Goal: Task Accomplishment & Management: Manage account settings

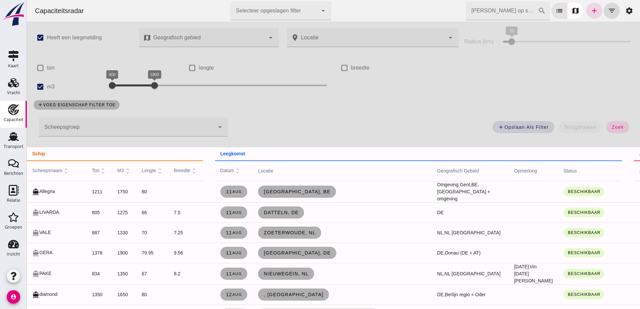
scroll to position [1142, 0]
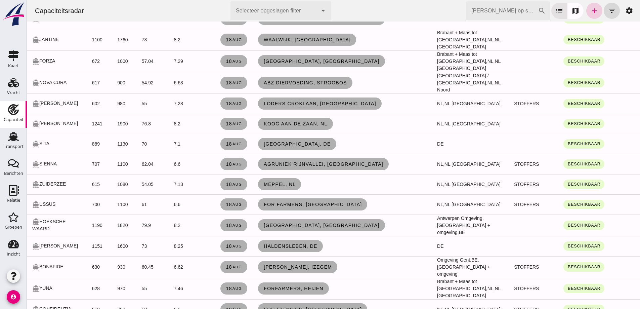
click at [590, 11] on icon "add" at bounding box center [594, 11] width 8 height 8
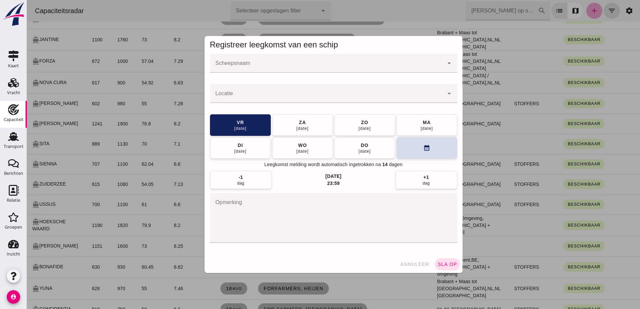
scroll to position [0, 0]
click div
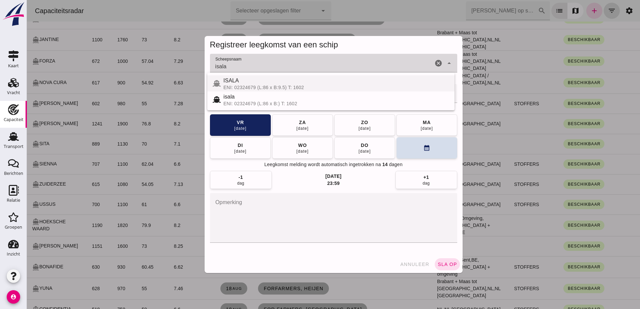
click at [299, 85] on div "ENI: 02324679 (L:86 x B:9.5) T: 1602" at bounding box center [336, 87] width 226 height 5
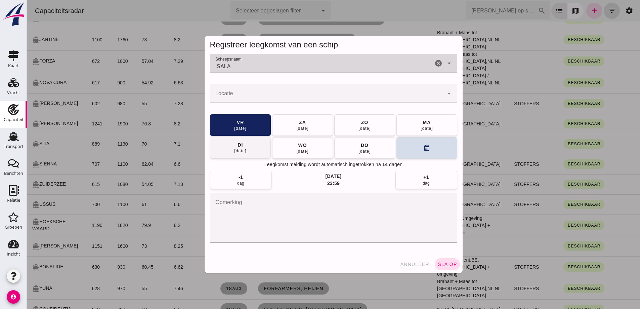
type input "ISALA"
click button "di 19 aug"
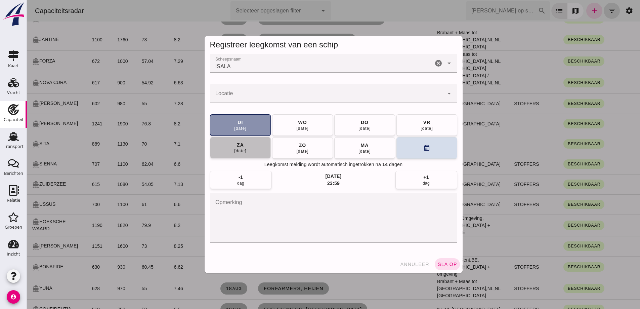
click button "za 23 aug"
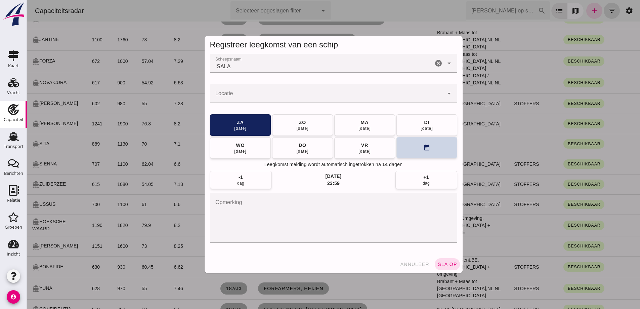
click button "calendar_month"
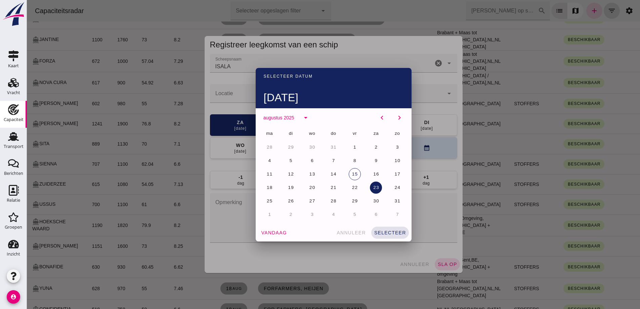
drag, startPoint x: 287, startPoint y: 185, endPoint x: 281, endPoint y: 174, distance: 12.2
click span "19"
click at [237, 92] on div at bounding box center [333, 154] width 613 height 309
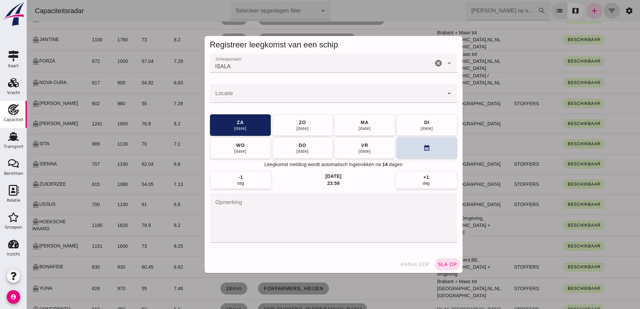
click input "Locatie"
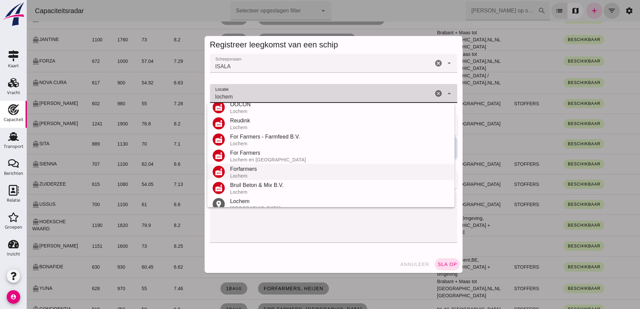
scroll to position [79, 0]
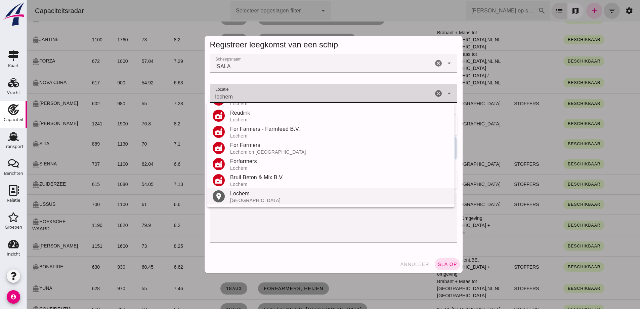
click at [239, 197] on div "Lochem" at bounding box center [339, 194] width 219 height 8
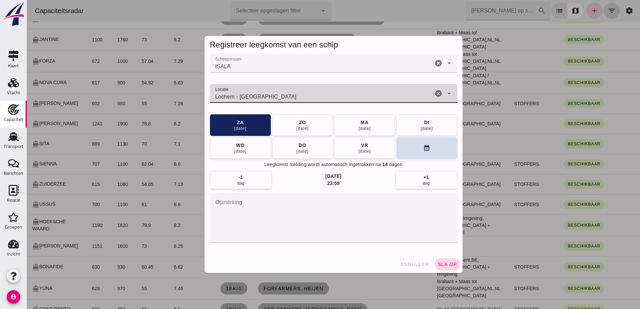
type input "Lochem - Gelderland"
click span "sla op"
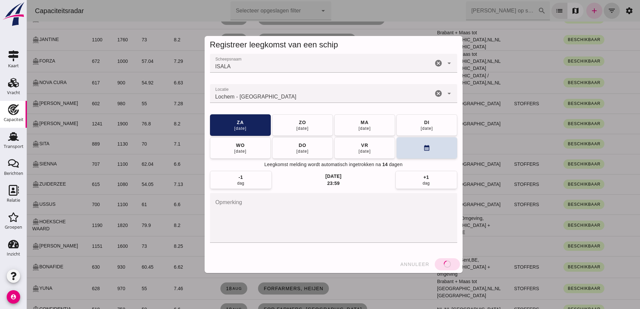
click at [453, 267] on div at bounding box center [333, 154] width 613 height 309
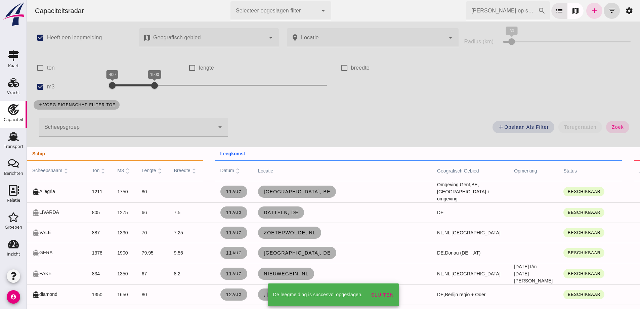
scroll to position [1142, 0]
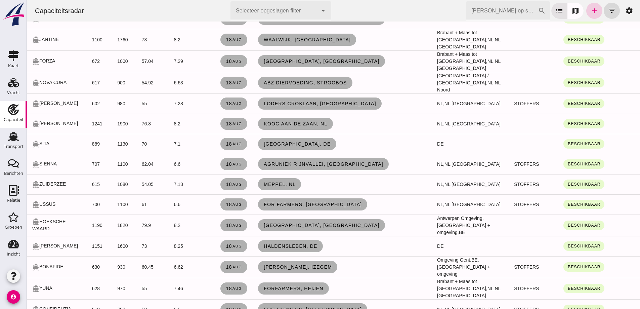
click at [590, 12] on icon "add" at bounding box center [594, 11] width 8 height 8
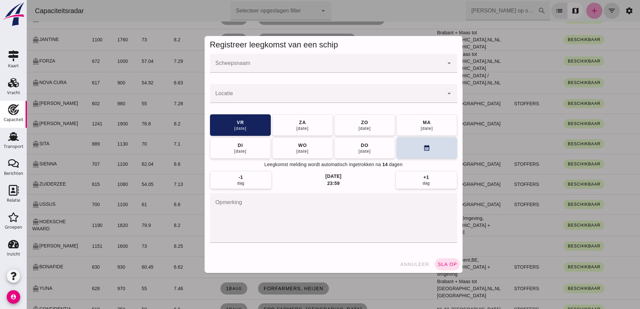
scroll to position [0, 0]
click input "Scheepsnaam"
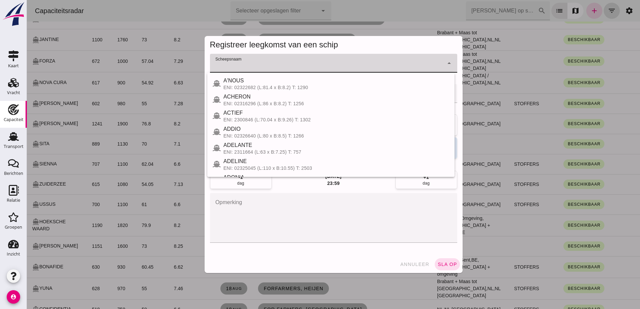
type input "s"
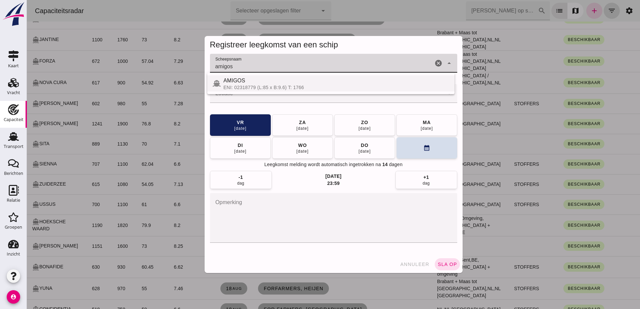
click at [307, 82] on div "AMIGOS" at bounding box center [336, 81] width 226 height 8
type input "AMIGOS"
click span "do 21 aug"
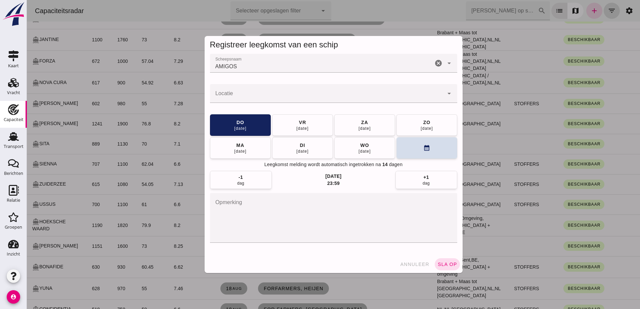
click input "Locatie"
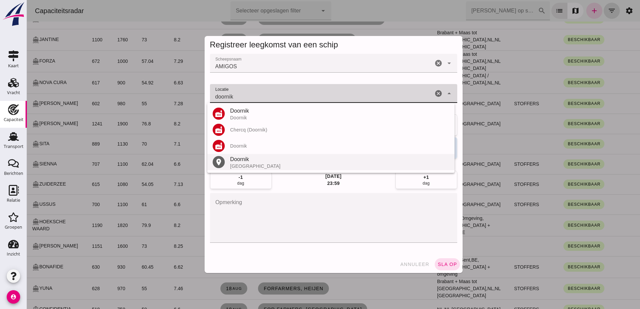
click at [251, 159] on div "Doornik" at bounding box center [339, 159] width 219 height 8
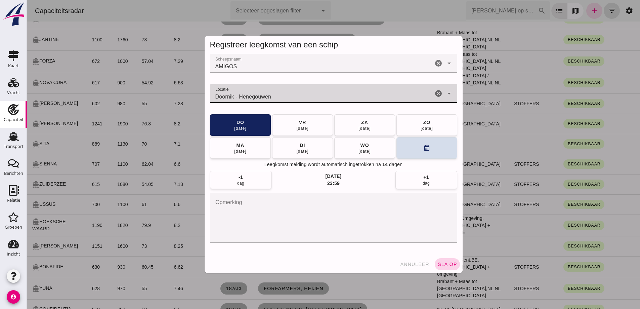
type input "Doornik - Henegouwen"
click span "sla op"
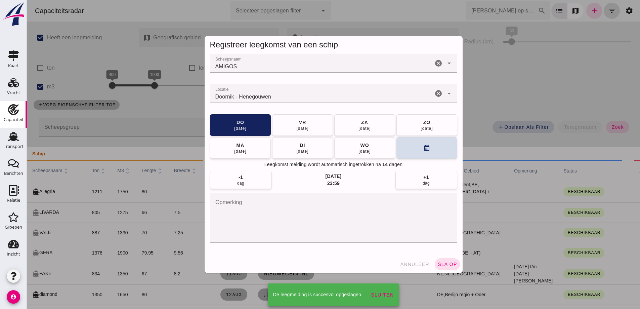
scroll to position [1142, 0]
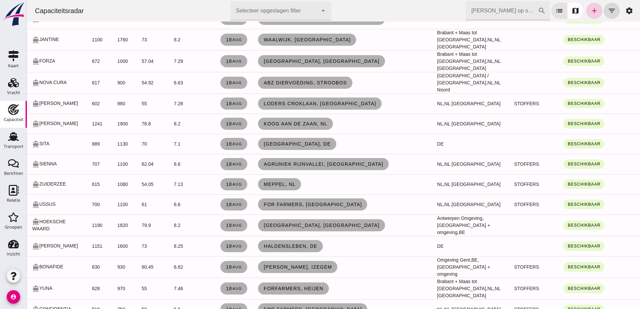
click at [590, 8] on icon "add" at bounding box center [594, 11] width 8 height 8
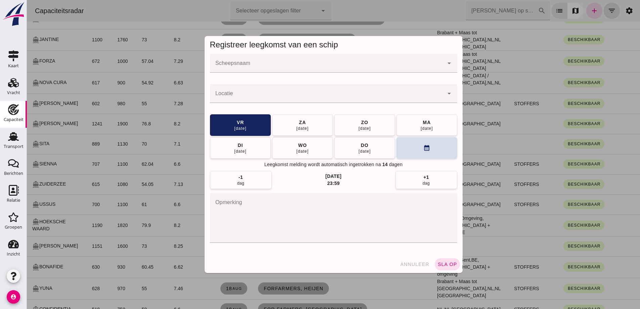
scroll to position [0, 0]
click input "Scheepsnaam"
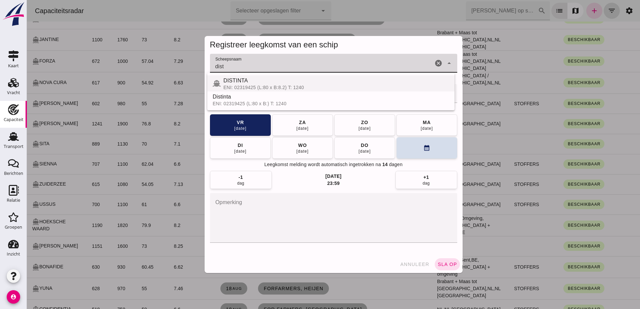
click at [261, 84] on div "DISTINTA" at bounding box center [336, 81] width 226 height 8
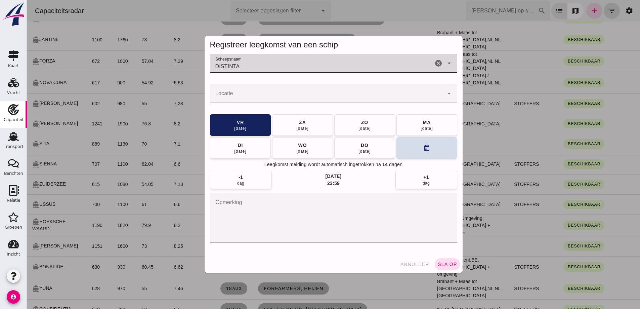
type input "DISTINTA"
click input "Locatie"
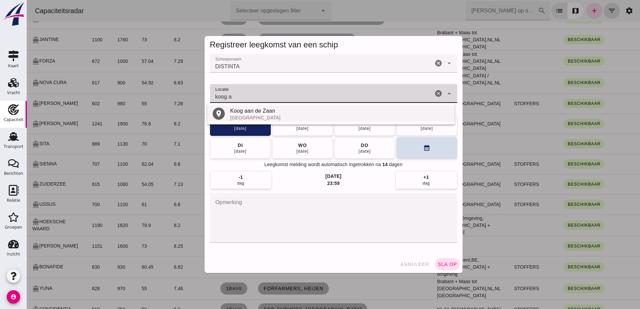
click at [259, 113] on div "Koog aan de Zaan" at bounding box center [339, 111] width 219 height 8
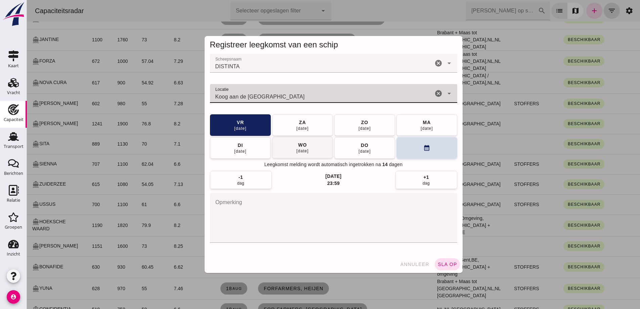
type input "Koog aan de Zaan - Noord-Holland"
click button "wo 20 aug"
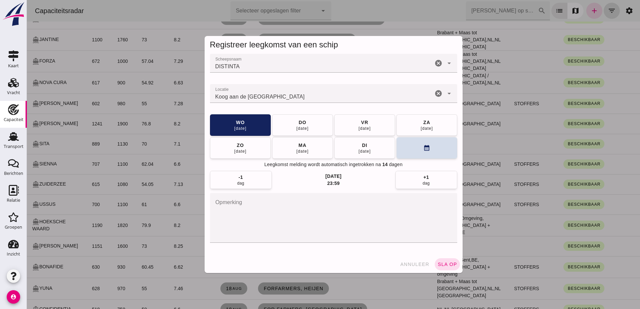
click span "sla op"
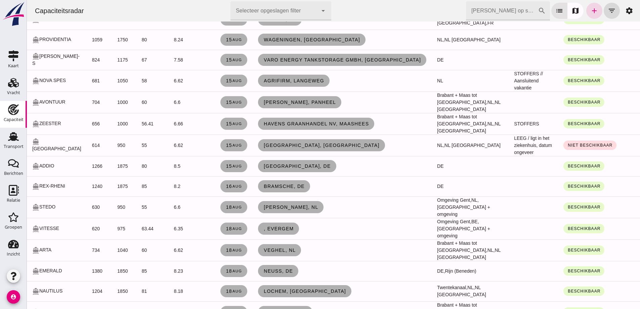
scroll to position [773, 0]
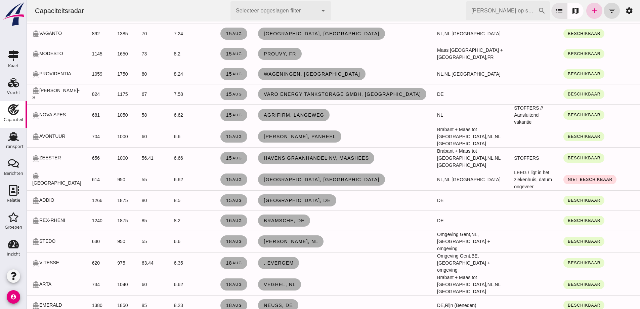
drag, startPoint x: 592, startPoint y: 11, endPoint x: 668, endPoint y: 276, distance: 275.4
click at [592, 11] on icon "add" at bounding box center [594, 11] width 8 height 8
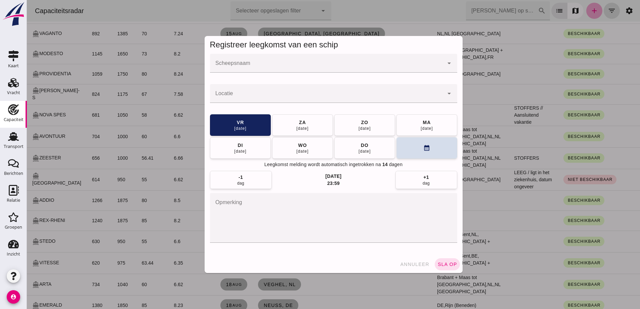
scroll to position [0, 0]
click input "Scheepsnaam"
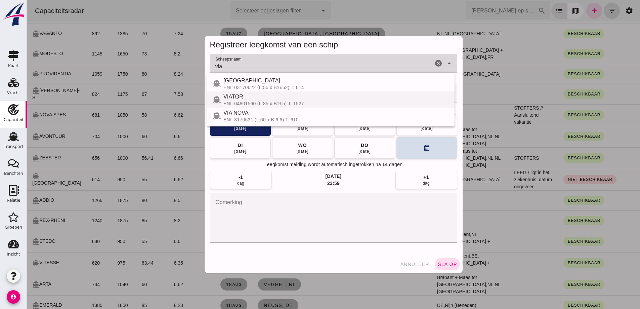
click at [273, 101] on div "ENI: 04801560 (L:85 x B:9.5) T: 1527" at bounding box center [336, 103] width 226 height 5
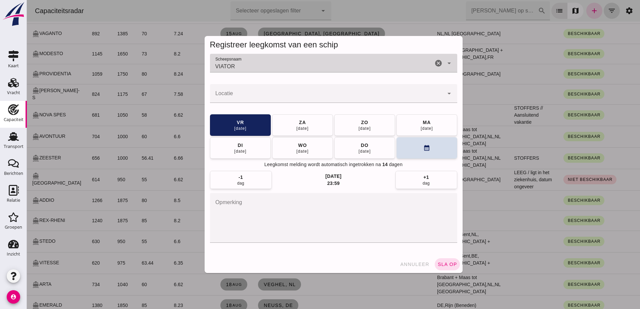
type input "VIATOR"
click input "Locatie"
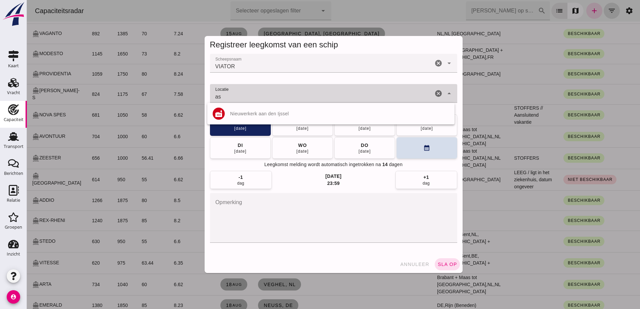
type input "a"
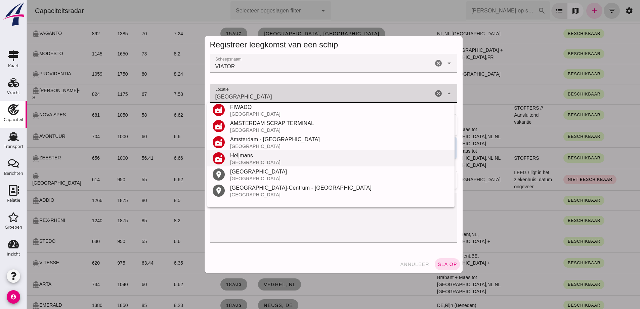
scroll to position [101, 0]
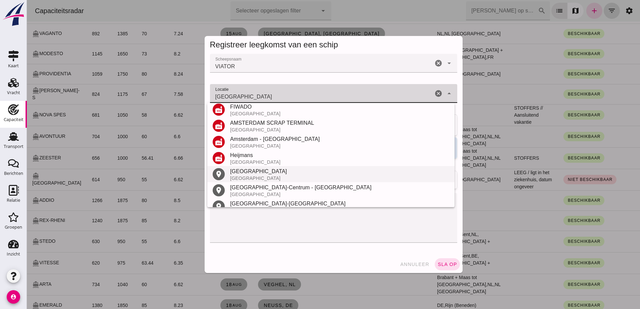
click at [257, 172] on div "Amsterdam" at bounding box center [339, 171] width 219 height 8
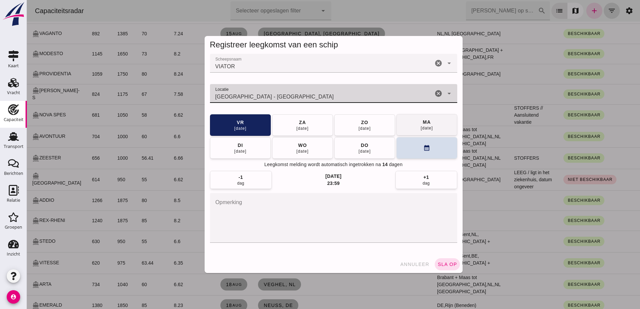
type input "Amsterdam - Noord-Holland"
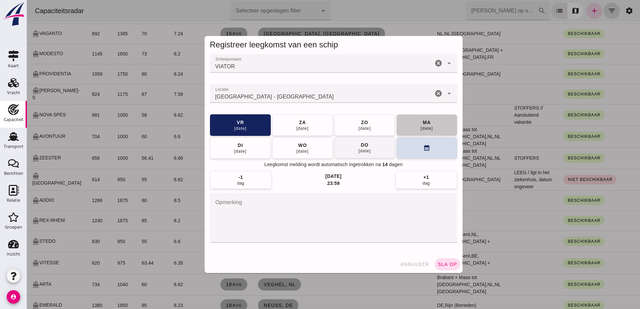
click button "ma 18 aug"
click span "sla op"
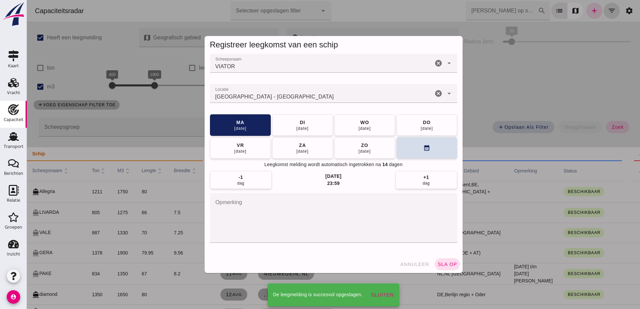
scroll to position [773, 0]
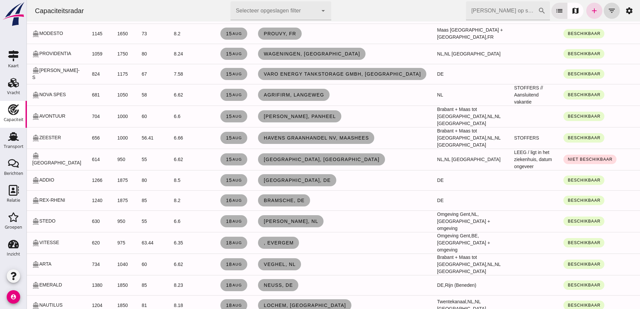
click at [296, 153] on td "[GEOGRAPHIC_DATA], [GEOGRAPHIC_DATA]" at bounding box center [342, 160] width 179 height 22
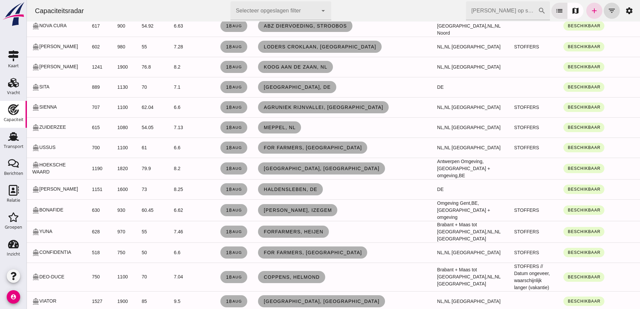
scroll to position [1075, 0]
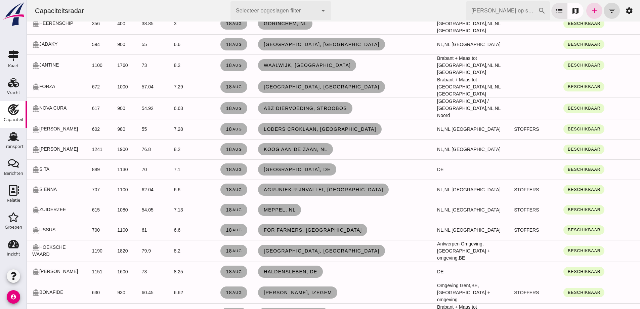
drag, startPoint x: 8, startPoint y: 135, endPoint x: 147, endPoint y: 139, distance: 138.8
click at [8, 135] on icon "Transport" at bounding box center [13, 136] width 11 height 11
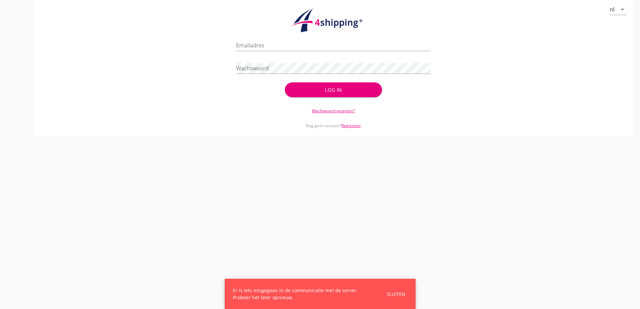
click at [249, 40] on div "Emailadres" at bounding box center [333, 47] width 195 height 22
click at [251, 45] on input "Emailadres" at bounding box center [333, 45] width 195 height 11
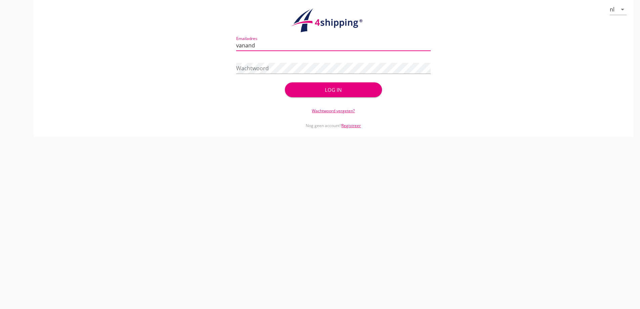
type input "vanandel@stoffersbevrachtingen.nl"
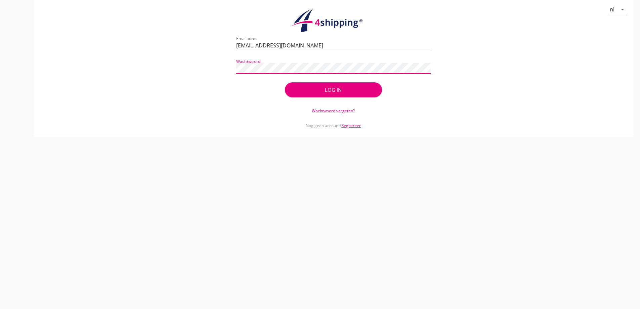
click at [285, 82] on button "Log in" at bounding box center [333, 89] width 97 height 15
click at [335, 94] on div "Log in" at bounding box center [333, 89] width 97 height 15
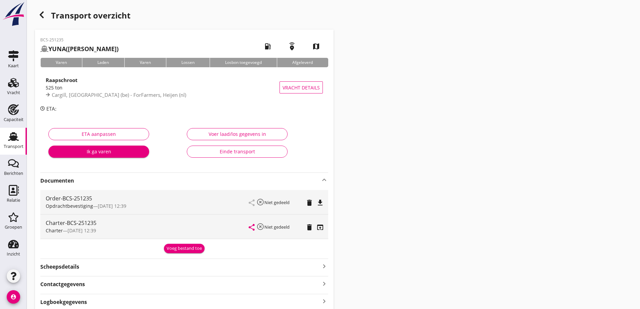
scroll to position [34, 0]
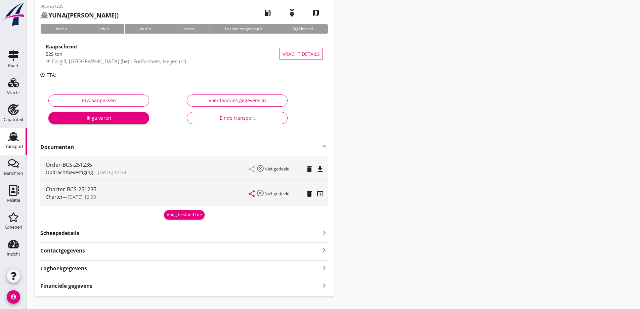
click at [9, 134] on icon "Transport" at bounding box center [13, 136] width 11 height 11
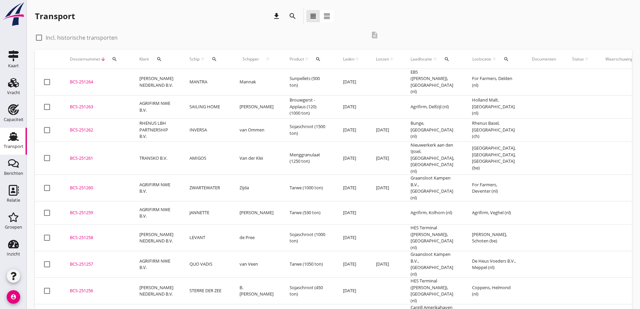
click at [87, 103] on div "BCS-251263" at bounding box center [96, 106] width 53 height 7
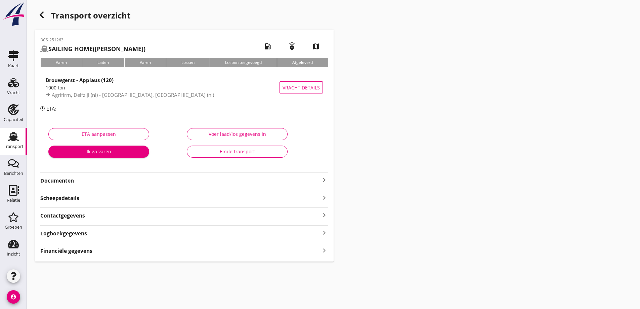
click at [212, 186] on div "BCS-251263 SAILING HOME (Simons) local_gas_station emergency_share map Varen La…" at bounding box center [184, 146] width 299 height 232
click at [324, 184] on div "BCS-251263 SAILING HOME (Simons) local_gas_station emergency_share map Varen La…" at bounding box center [184, 146] width 299 height 232
click at [324, 182] on icon "keyboard_arrow_right" at bounding box center [324, 180] width 8 height 8
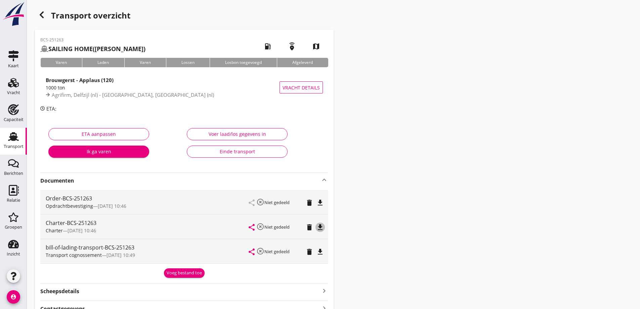
click at [319, 226] on icon "file_download" at bounding box center [320, 227] width 8 height 8
click at [320, 203] on icon "file_download" at bounding box center [320, 203] width 8 height 8
click at [301, 82] on button "Vracht details" at bounding box center [301, 87] width 43 height 12
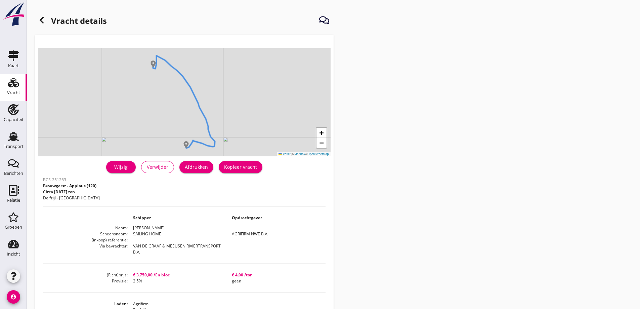
click at [194, 172] on button "Afdrukken" at bounding box center [196, 167] width 34 height 12
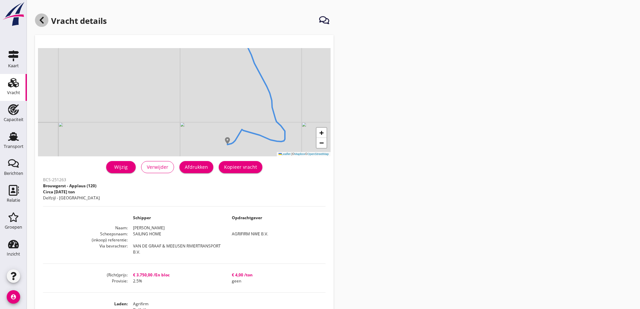
click at [43, 21] on icon at bounding box center [42, 20] width 8 height 8
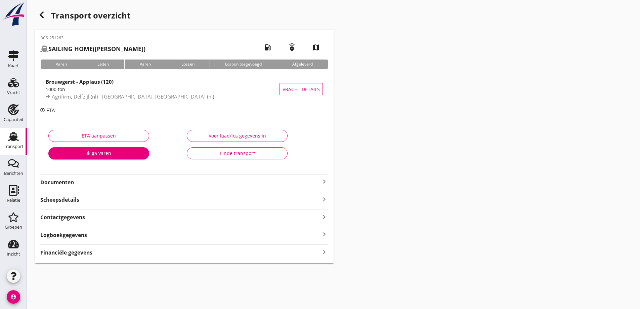
click at [8, 139] on div "Transport" at bounding box center [13, 136] width 16 height 11
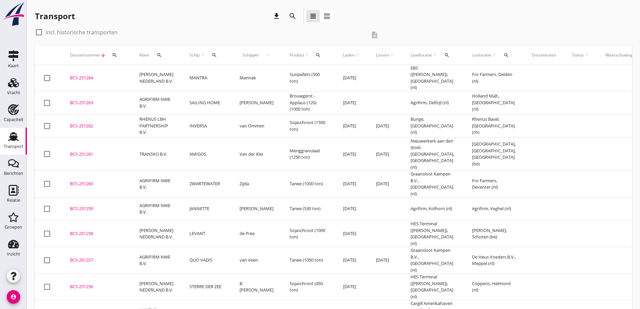
click at [104, 76] on div "BCS-251264" at bounding box center [96, 78] width 53 height 7
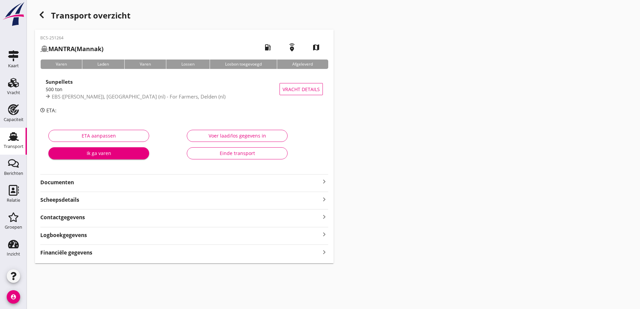
click at [192, 179] on strong "Documenten" at bounding box center [180, 182] width 280 height 8
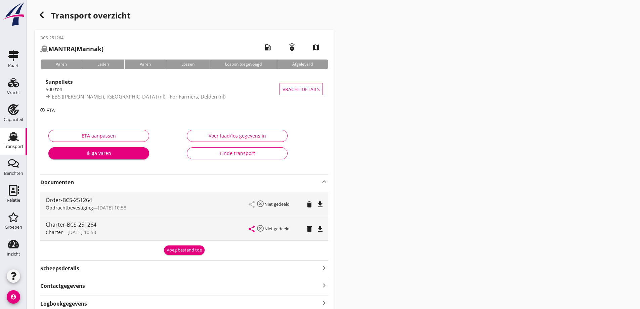
click at [319, 202] on icon "file_download" at bounding box center [320, 204] width 8 height 8
click at [320, 231] on icon "file_download" at bounding box center [320, 229] width 8 height 8
click at [316, 91] on span "Vracht details" at bounding box center [301, 89] width 37 height 7
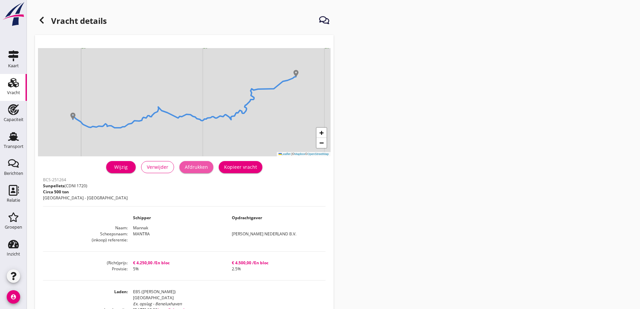
drag, startPoint x: 211, startPoint y: 167, endPoint x: 489, endPoint y: 264, distance: 295.1
click at [211, 168] on button "Afdrukken" at bounding box center [196, 167] width 34 height 12
click at [9, 147] on div "Transport" at bounding box center [14, 146] width 20 height 4
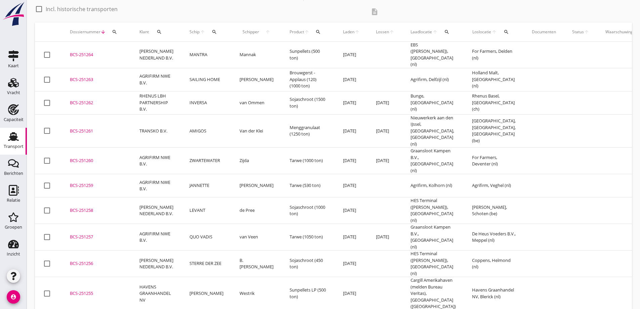
scroll to position [34, 0]
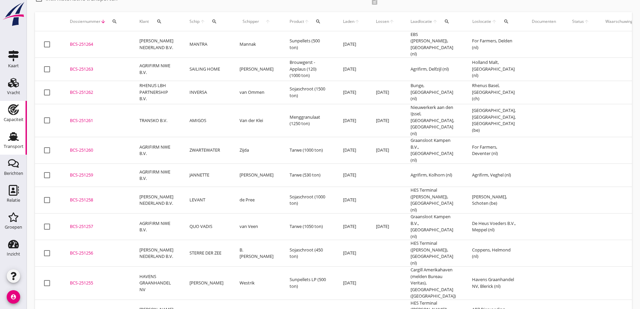
click at [13, 108] on icon "Capaciteit" at bounding box center [13, 109] width 11 height 11
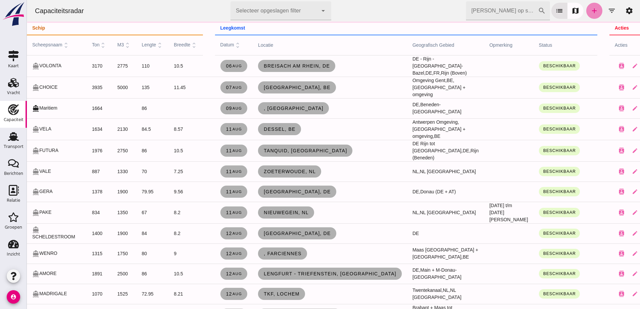
click at [591, 12] on icon "add" at bounding box center [594, 11] width 8 height 8
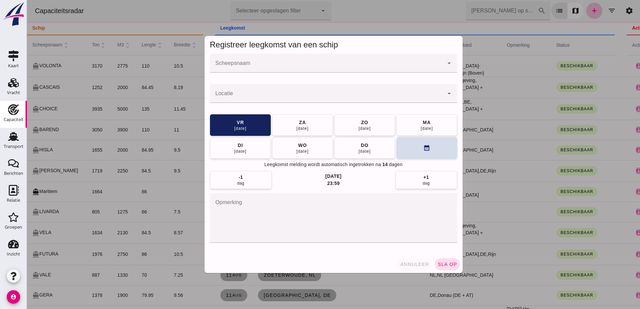
click span "annuleer"
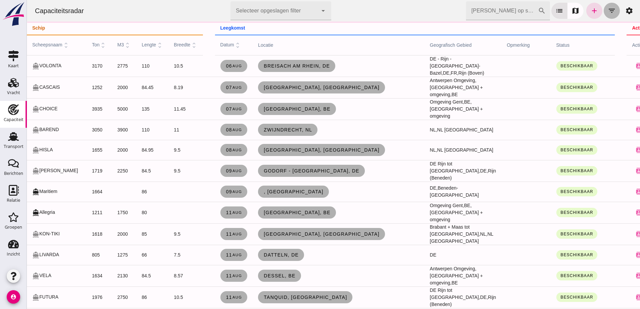
click at [608, 12] on icon "filter_list" at bounding box center [612, 11] width 8 height 8
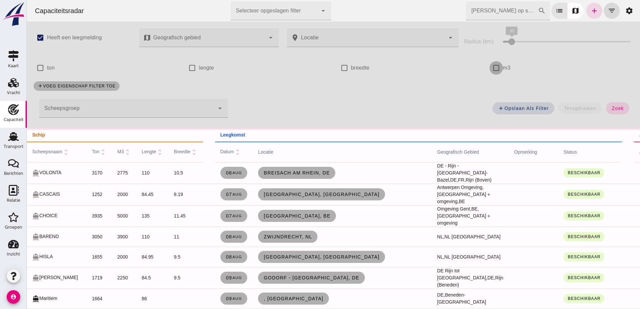
click input "m3"
checkbox input "true"
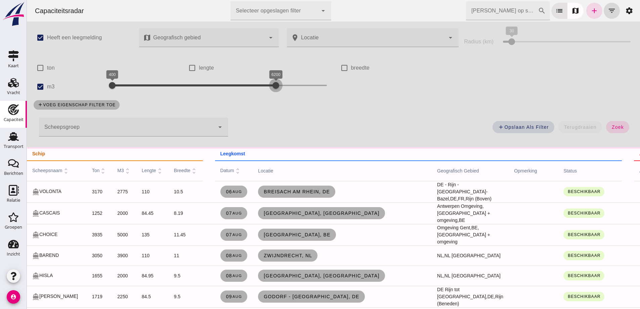
drag, startPoint x: 282, startPoint y: 87, endPoint x: 225, endPoint y: 84, distance: 56.8
click at [269, 83] on div at bounding box center [275, 85] width 13 height 13
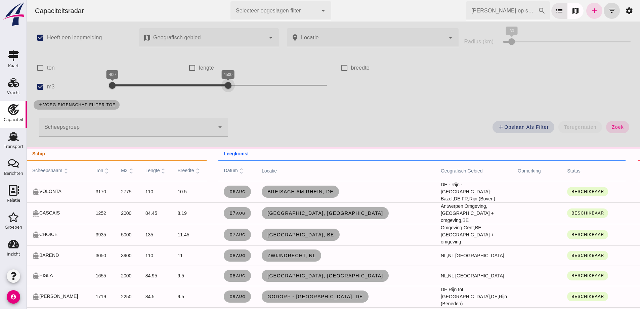
drag, startPoint x: 229, startPoint y: 85, endPoint x: 225, endPoint y: 86, distance: 4.2
click div "400 4400 400 4500"
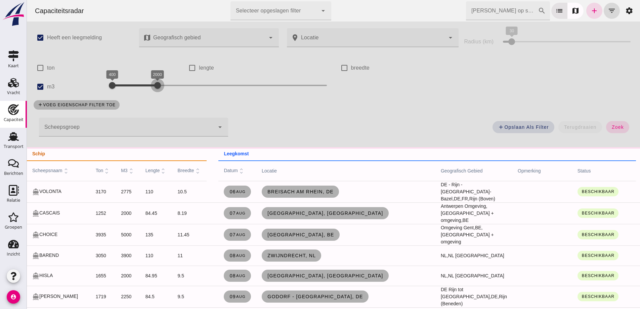
click at [158, 83] on div at bounding box center [157, 85] width 13 height 13
click button "zoek"
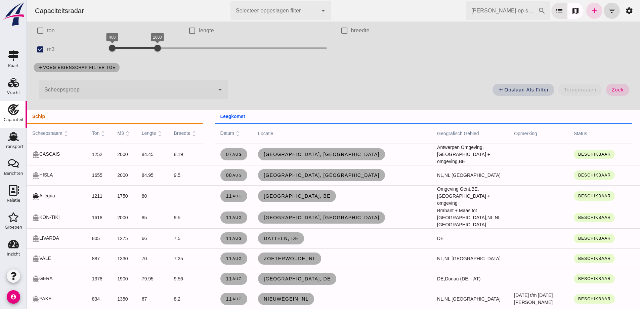
scroll to position [34, 0]
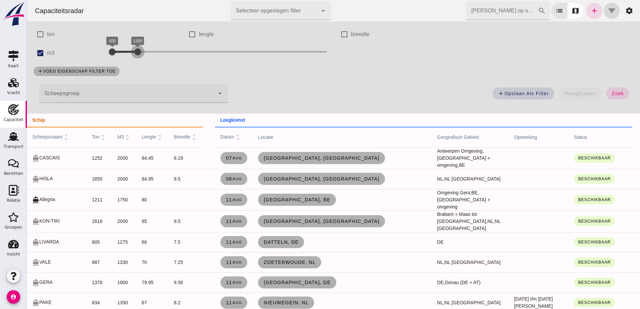
drag, startPoint x: 155, startPoint y: 50, endPoint x: 137, endPoint y: 47, distance: 18.4
click at [137, 47] on div at bounding box center [137, 51] width 13 height 13
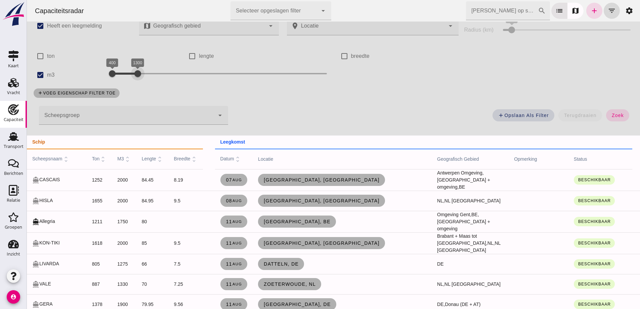
scroll to position [0, 0]
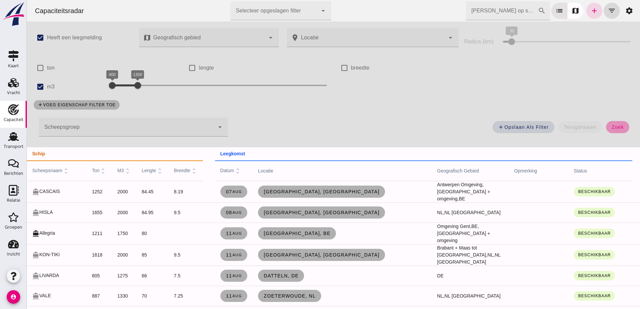
click span "zoek"
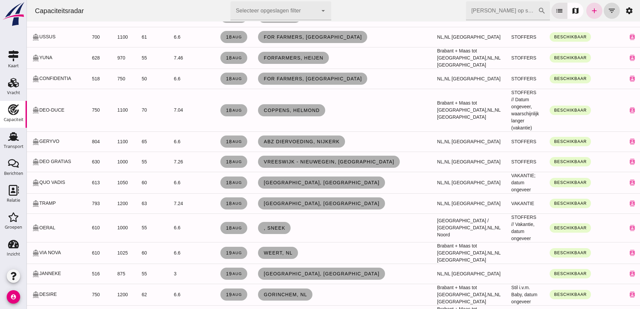
scroll to position [907, 0]
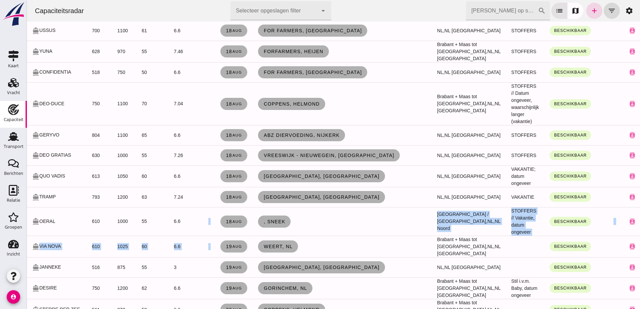
drag, startPoint x: 306, startPoint y: 202, endPoint x: 175, endPoint y: 191, distance: 131.2
click tbody "directions_boat LIVARDA 805 1275 66 7.5 11 aug Datteln, de DE Beschikbaar conta…"
click at [342, 236] on td "Weert, nl" at bounding box center [342, 247] width 179 height 22
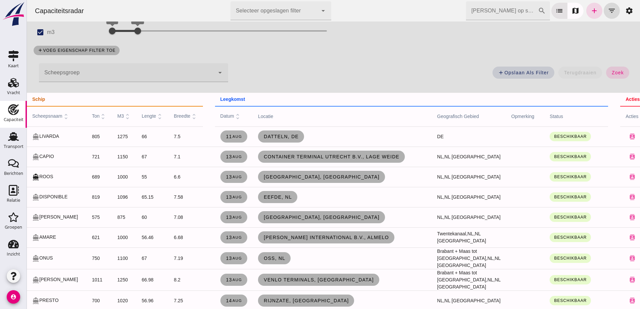
scroll to position [0, 0]
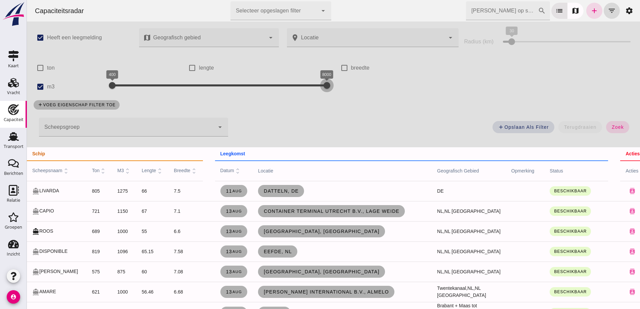
drag, startPoint x: 136, startPoint y: 85, endPoint x: 473, endPoint y: 93, distance: 337.8
click div "check_box Heeft een leegmelding map Geografisch gebied Geografisch gebied cance…"
click input "[PERSON_NAME] op scheepsnaam"
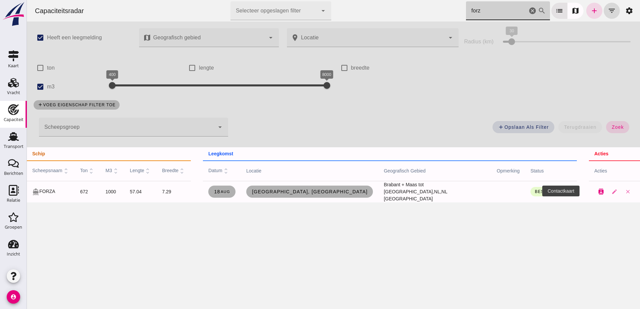
type input "forz"
click at [598, 190] on icon "contacts" at bounding box center [601, 192] width 6 height 6
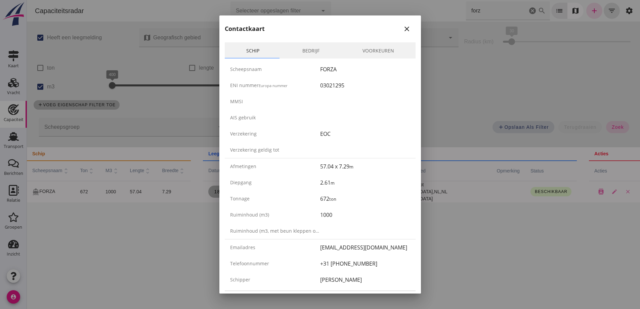
click at [407, 33] on div "Contactkaart close" at bounding box center [320, 26] width 202 height 22
drag, startPoint x: 402, startPoint y: 30, endPoint x: 395, endPoint y: 41, distance: 13.3
click at [403, 30] on icon "close" at bounding box center [407, 29] width 8 height 8
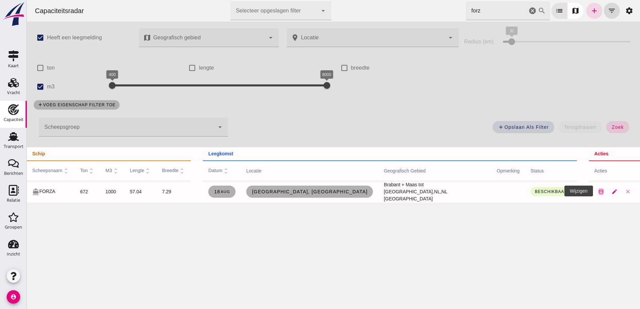
click at [612, 191] on icon "edit" at bounding box center [615, 192] width 6 height 6
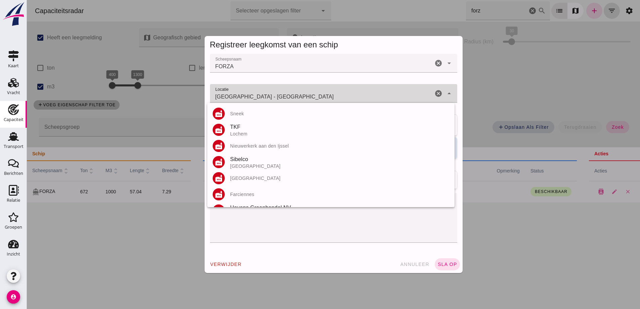
click div "Registreer leegkomst van een schip Scheepsnaam Scheepsnaam FORZA cancel arrow_d…"
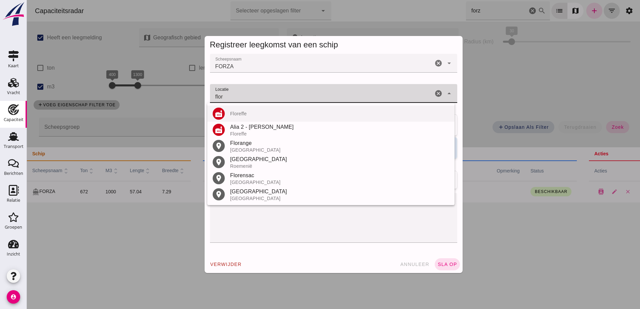
click at [240, 112] on div "Floreffe" at bounding box center [339, 113] width 219 height 5
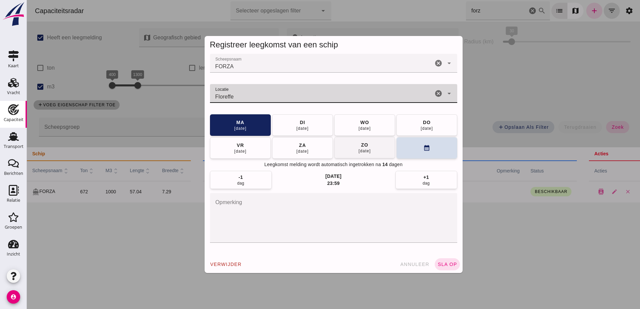
type input "Floreffe"
click button "zo 24 aug"
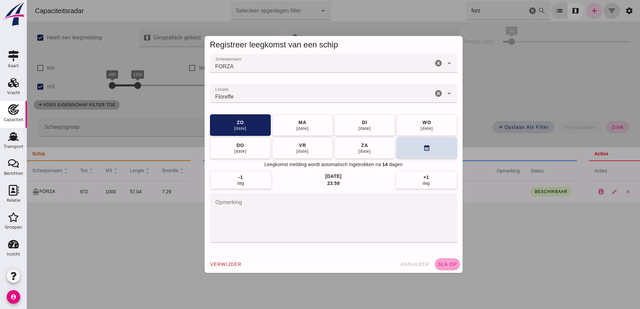
click button "sla op"
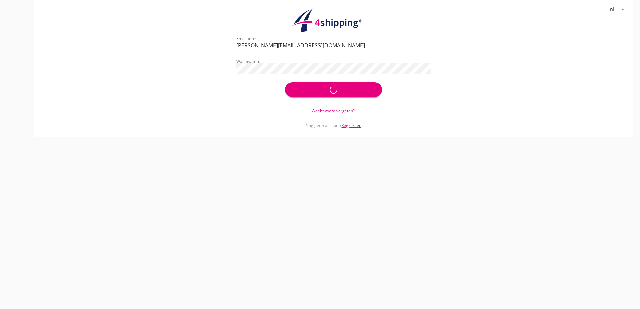
click at [336, 101] on div "Wachtwoord vergeten?" at bounding box center [333, 106] width 195 height 15
click at [333, 92] on div "Log in" at bounding box center [333, 89] width 97 height 15
click at [323, 93] on div "Log in" at bounding box center [333, 89] width 97 height 15
click at [323, 92] on div "Log in" at bounding box center [333, 89] width 97 height 15
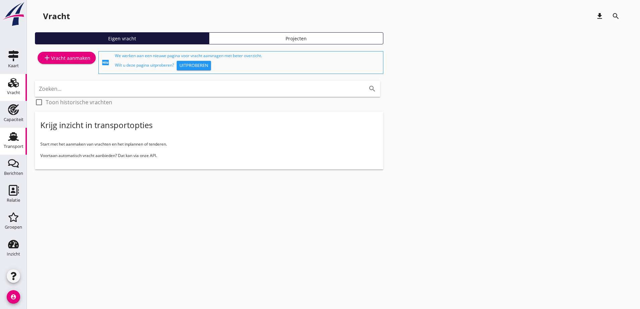
drag, startPoint x: 11, startPoint y: 146, endPoint x: 17, endPoint y: 145, distance: 5.5
click at [12, 147] on div "Transport" at bounding box center [14, 146] width 20 height 4
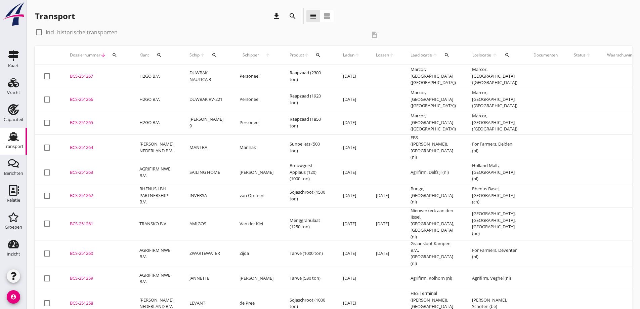
click at [93, 118] on td "BCS-251265 upload_file Drop hier uw bestand om het aan het dossier toe te voegen" at bounding box center [97, 122] width 70 height 23
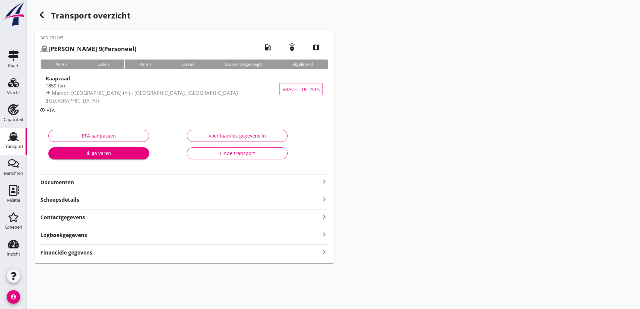
click at [94, 183] on strong "Documenten" at bounding box center [180, 182] width 280 height 8
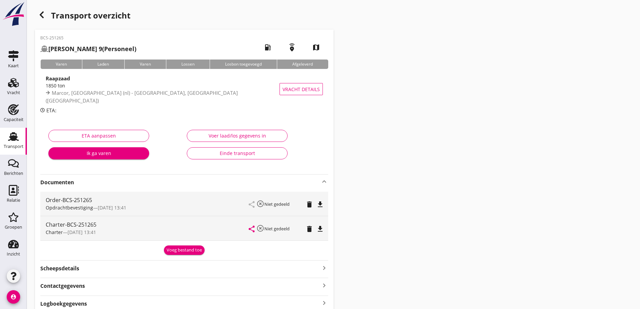
click at [319, 204] on icon "file_download" at bounding box center [320, 204] width 8 height 8
click at [322, 230] on icon "file_download" at bounding box center [320, 229] width 8 height 8
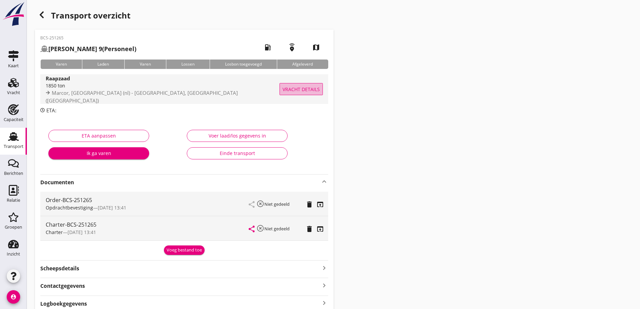
click at [313, 91] on span "Vracht details" at bounding box center [301, 89] width 37 height 7
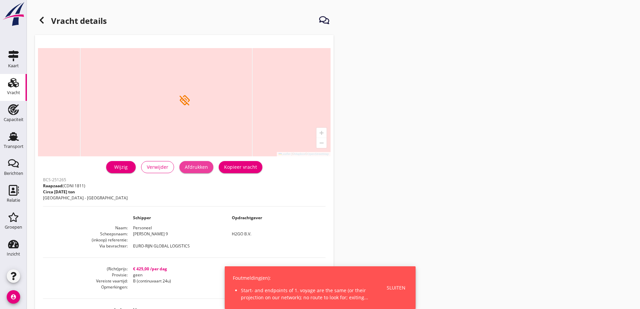
click at [198, 166] on div "Afdrukken" at bounding box center [196, 166] width 23 height 7
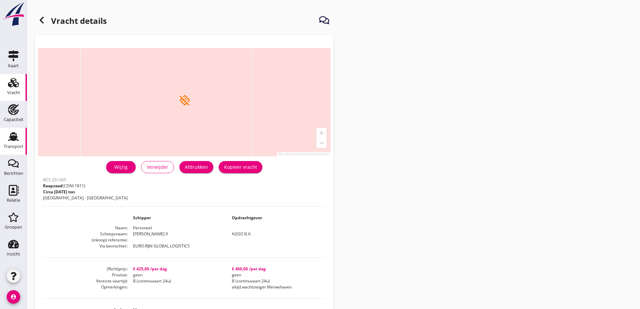
click at [6, 145] on div "Transport" at bounding box center [14, 146] width 20 height 4
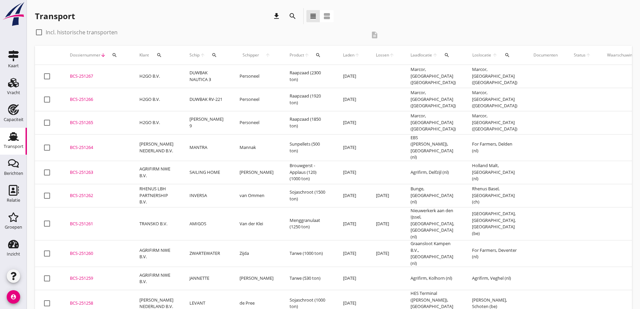
click at [200, 101] on td "DUWBAK RV-221" at bounding box center [206, 99] width 50 height 23
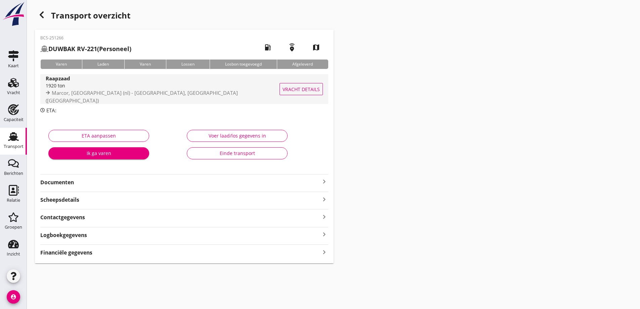
click at [308, 90] on span "Vracht details" at bounding box center [301, 89] width 37 height 7
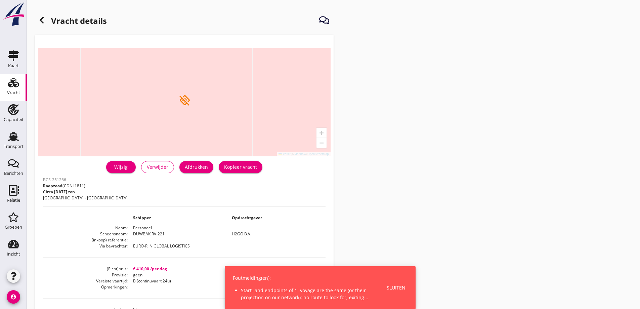
click at [245, 170] on div "Kopieer vracht" at bounding box center [240, 166] width 33 height 7
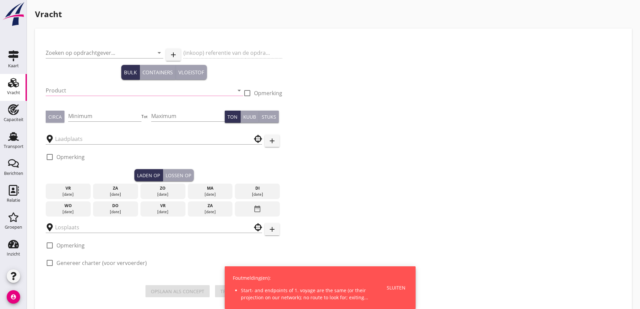
type input "H2GO B.V."
type input "Raapzaad (1811)"
type input "1920"
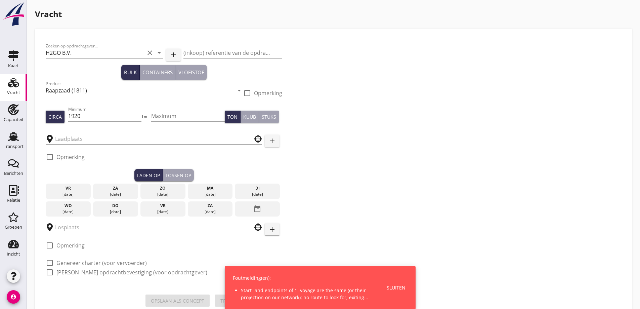
type input "Marcor"
checkbox input "true"
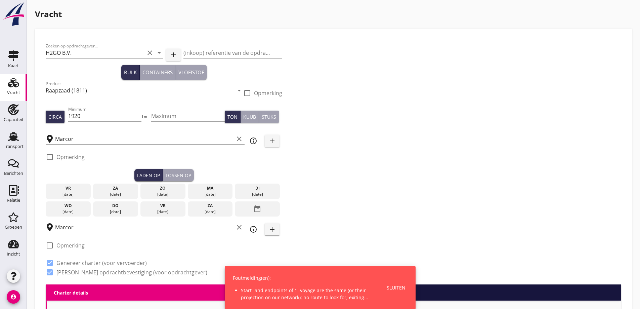
type input "410"
type textarea "14 dagen garantie"
checkbox input "false"
radio input "false"
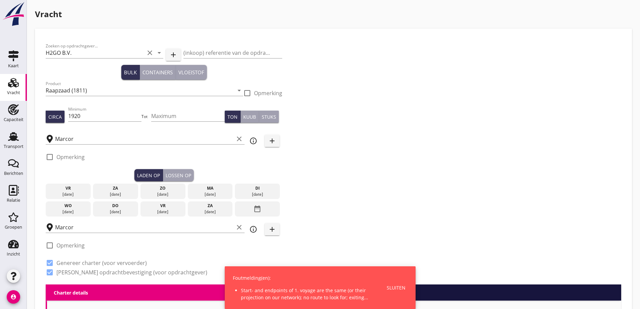
radio input "false"
checkbox input "true"
type input "450"
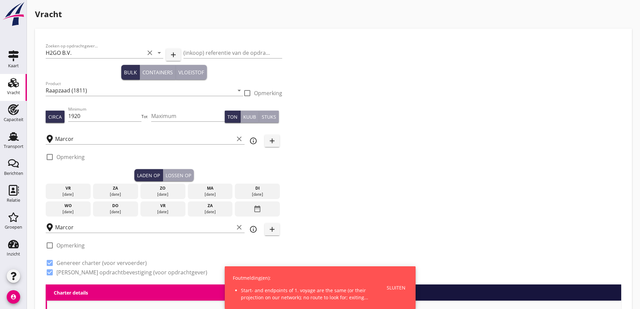
type textarea "14 dagen garantie"
type textarea "altijd wachtsteiger Merwehaven"
checkbox input "false"
radio input "false"
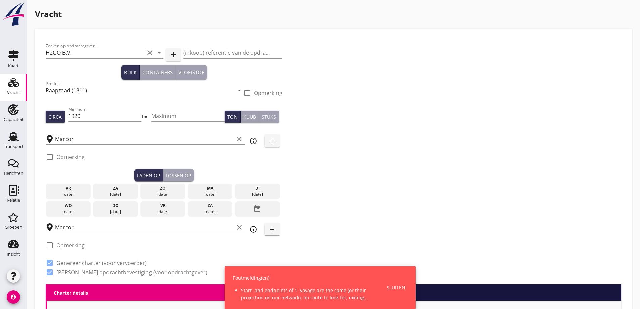
radio input "false"
checkbox input "true"
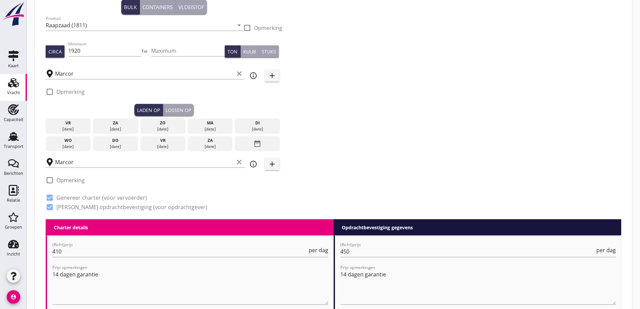
scroll to position [67, 0]
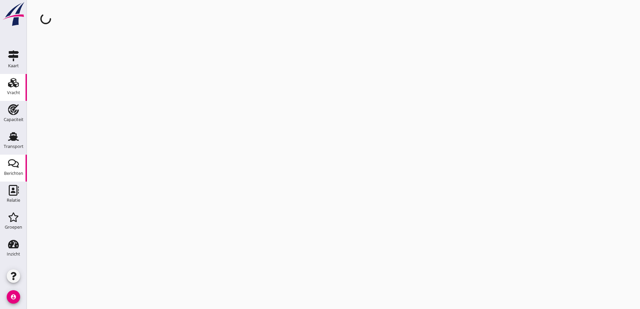
click at [8, 161] on icon "Berichten" at bounding box center [13, 163] width 11 height 11
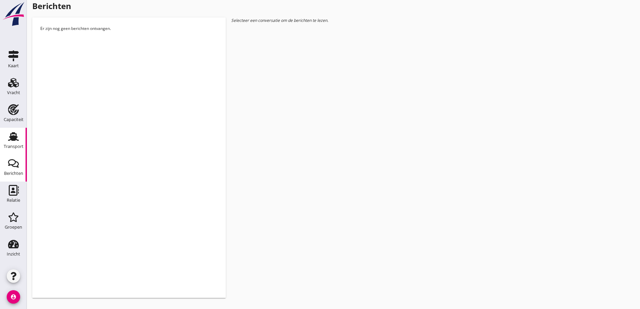
click at [12, 147] on div "Transport" at bounding box center [14, 146] width 20 height 4
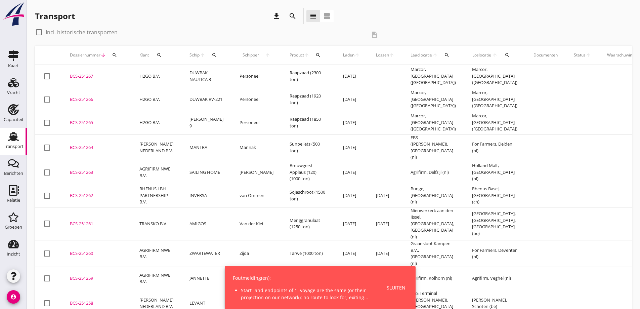
click at [89, 104] on td "BCS-251266 upload_file Drop hier uw bestand om het aan het dossier toe te voegen" at bounding box center [97, 99] width 70 height 23
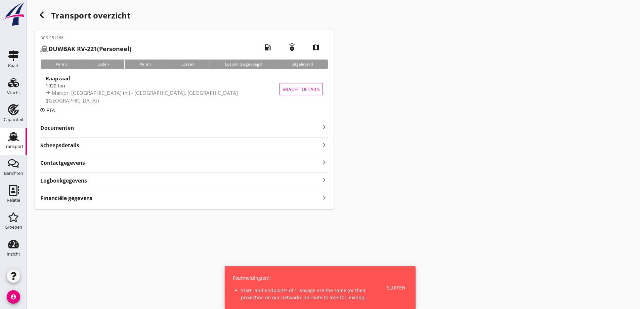
drag, startPoint x: 445, startPoint y: 257, endPoint x: 419, endPoint y: 273, distance: 30.5
click at [445, 264] on div "cancel You are impersonating another user. Transport overzicht BCS-251266 DUWBA…" at bounding box center [333, 154] width 613 height 309
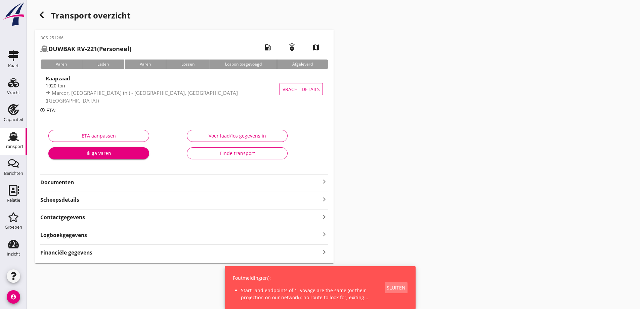
click at [393, 287] on div "Sluiten" at bounding box center [396, 287] width 19 height 7
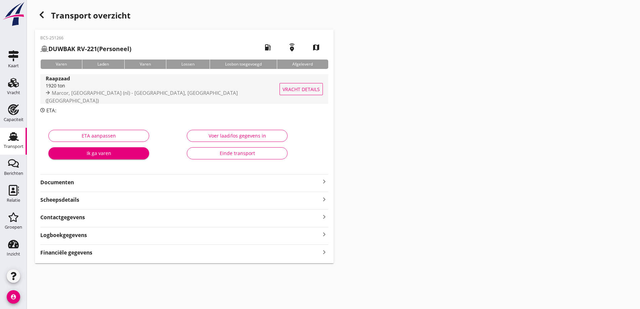
click at [312, 86] on span "Vracht details" at bounding box center [301, 89] width 37 height 7
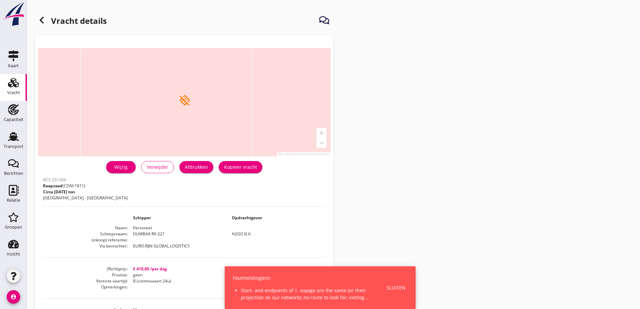
click at [201, 169] on div "Afdrukken" at bounding box center [196, 166] width 23 height 7
click at [41, 21] on use at bounding box center [42, 20] width 4 height 7
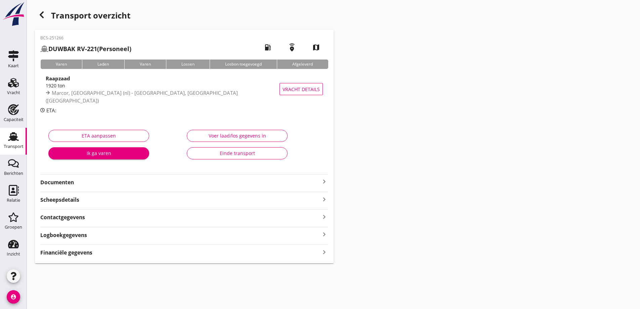
click at [98, 124] on div "ETA aanpassen Ik ga varen Voer laad/los gegevens in Einde transport" at bounding box center [184, 146] width 288 height 53
click at [109, 178] on div "Documenten keyboard_arrow_right" at bounding box center [184, 181] width 288 height 9
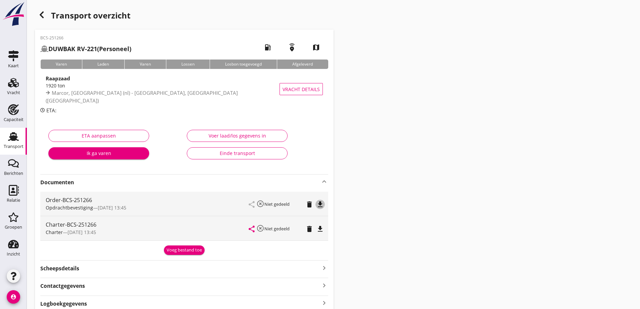
drag, startPoint x: 320, startPoint y: 204, endPoint x: 324, endPoint y: 223, distance: 19.2
click at [320, 205] on icon "file_download" at bounding box center [320, 204] width 8 height 8
click at [319, 228] on icon "file_download" at bounding box center [320, 229] width 8 height 8
click at [11, 147] on div "Transport" at bounding box center [14, 146] width 20 height 4
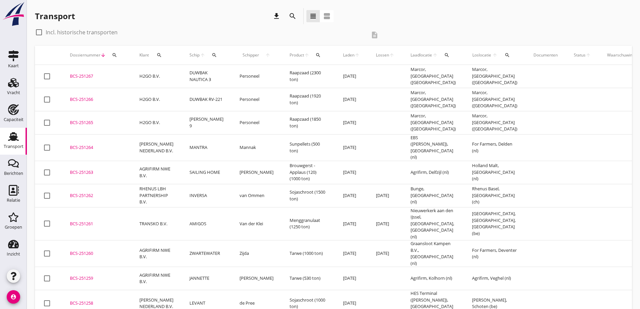
click at [101, 79] on div "BCS-251267" at bounding box center [96, 76] width 53 height 7
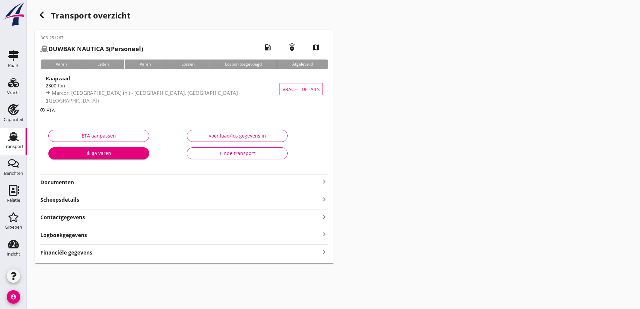
click at [223, 181] on strong "Documenten" at bounding box center [180, 182] width 280 height 8
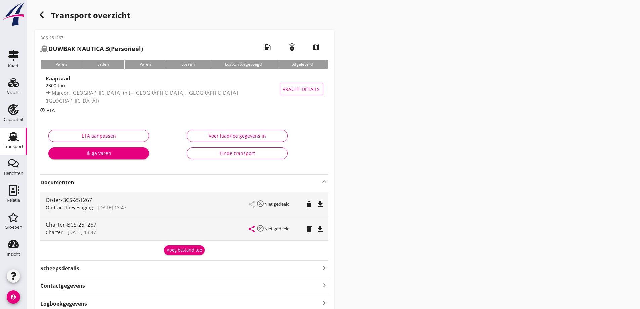
click at [319, 206] on icon "file_download" at bounding box center [320, 204] width 8 height 8
click at [320, 228] on icon "file_download" at bounding box center [320, 229] width 8 height 8
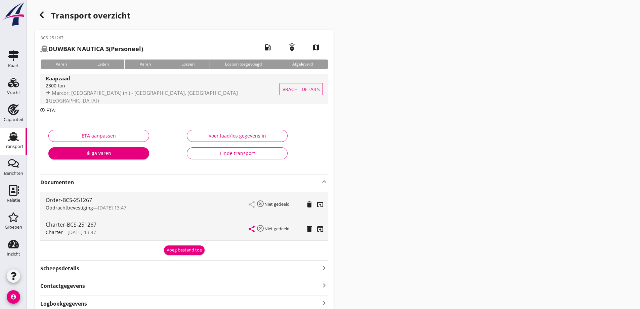
click at [312, 86] on span "Vracht details" at bounding box center [301, 89] width 37 height 7
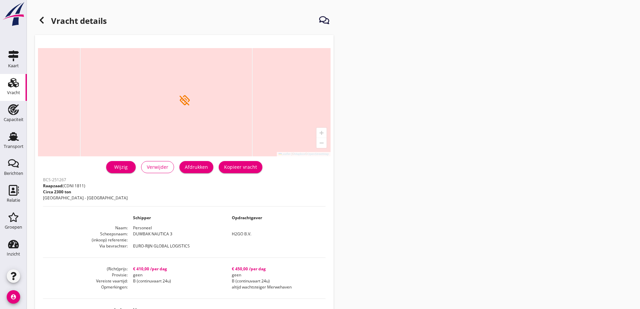
drag, startPoint x: 209, startPoint y: 169, endPoint x: 488, endPoint y: 262, distance: 294.5
click at [209, 169] on button "Afdrukken" at bounding box center [196, 167] width 34 height 12
click at [10, 139] on use at bounding box center [13, 136] width 11 height 9
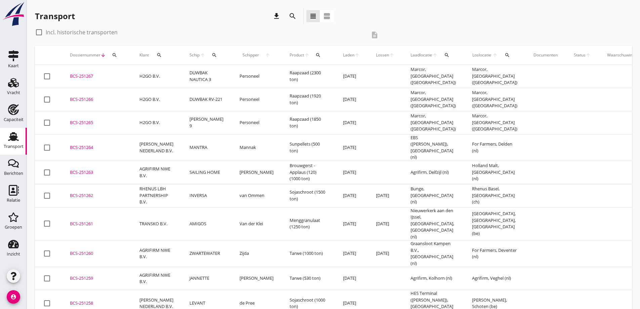
click at [292, 71] on td "Raapzaad (2300 ton)" at bounding box center [308, 76] width 53 height 23
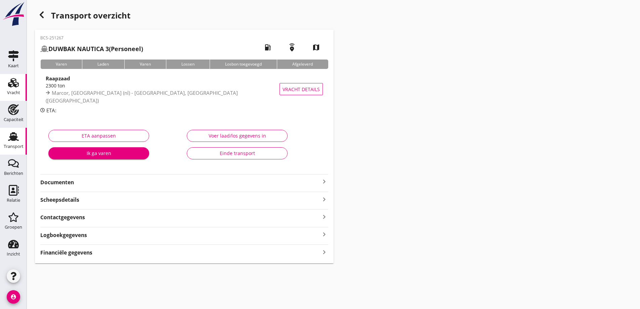
click at [12, 92] on div "Vracht" at bounding box center [13, 92] width 13 height 4
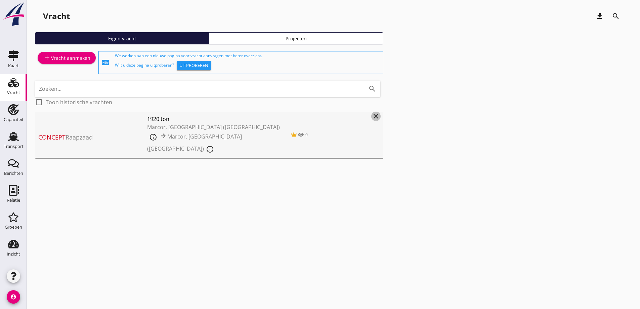
click at [377, 118] on icon "close" at bounding box center [376, 116] width 8 height 8
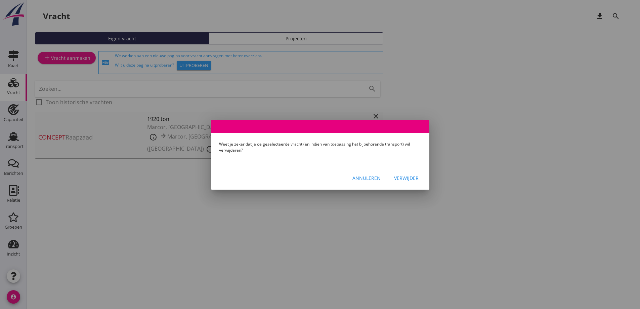
click at [403, 176] on div "Verwijder" at bounding box center [406, 177] width 25 height 7
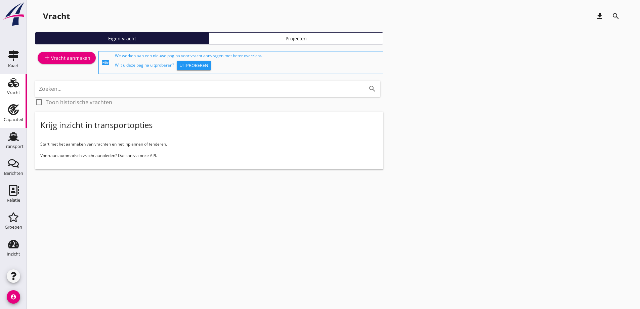
click at [15, 111] on use at bounding box center [13, 109] width 11 height 11
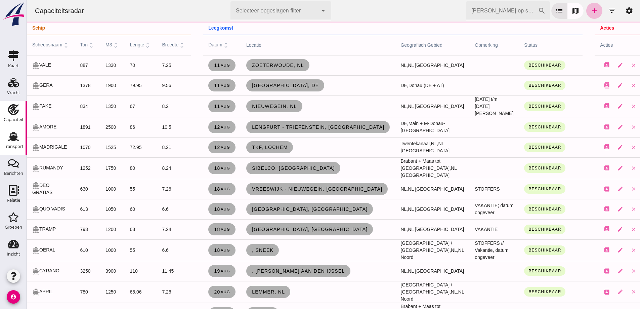
click at [20, 145] on div "Transport" at bounding box center [14, 146] width 20 height 4
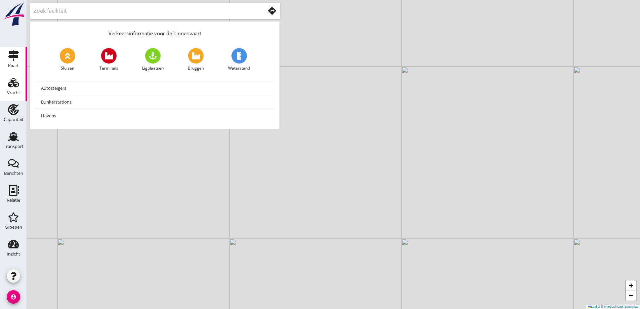
click at [16, 86] on icon "Vracht" at bounding box center [13, 82] width 11 height 11
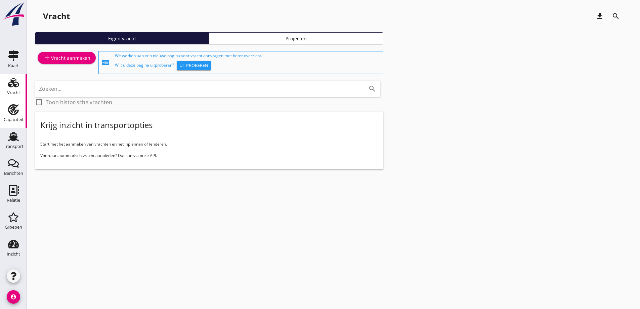
click at [14, 113] on icon "Capaciteit" at bounding box center [13, 109] width 11 height 11
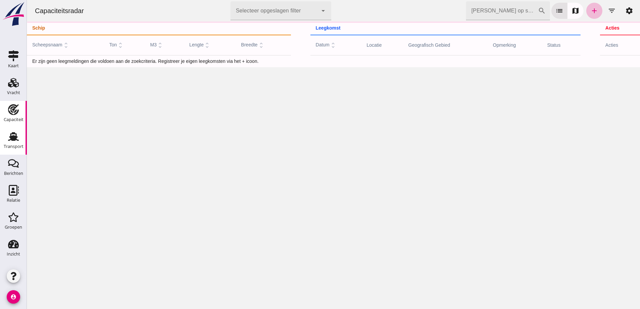
click at [19, 141] on div "Transport" at bounding box center [13, 136] width 16 height 11
